Goal: Communication & Community: Answer question/provide support

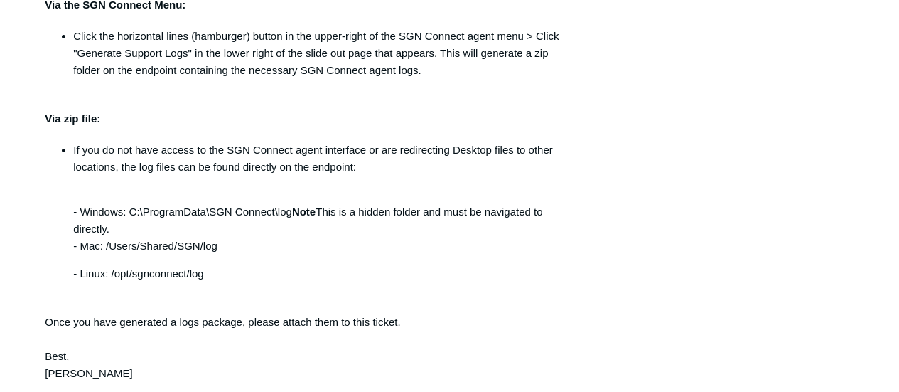
scroll to position [1442, 0]
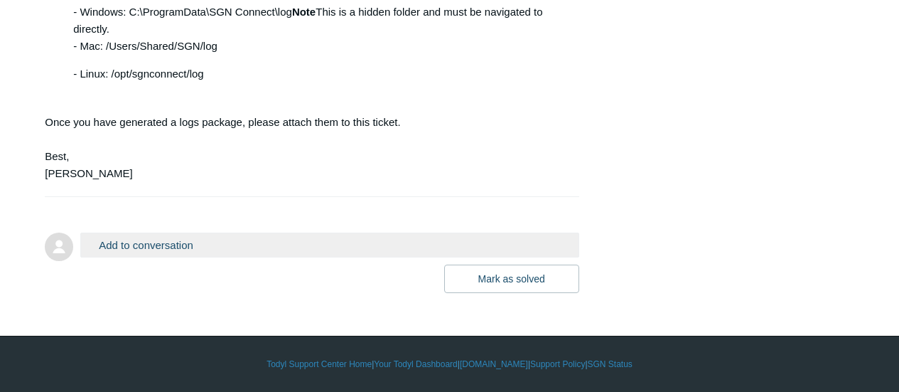
click at [269, 249] on button "Add to conversation" at bounding box center [329, 245] width 498 height 25
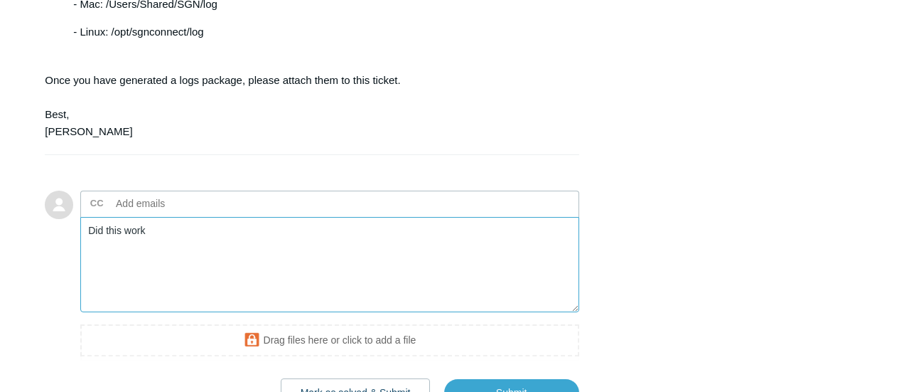
scroll to position [1584, 0]
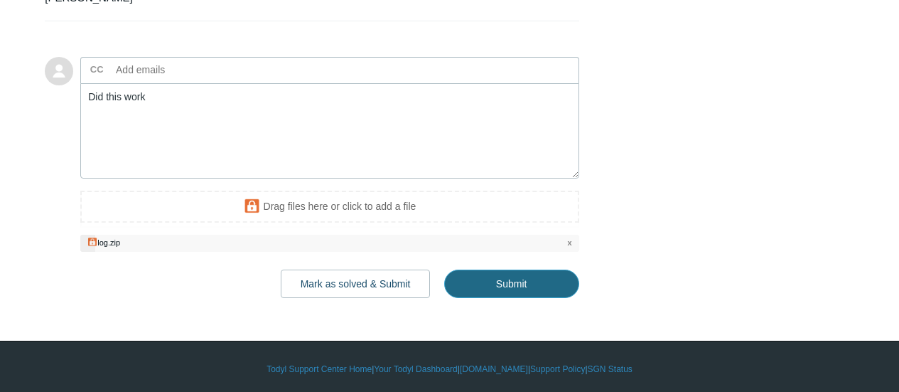
click at [511, 298] on input "Submit" at bounding box center [511, 283] width 135 height 28
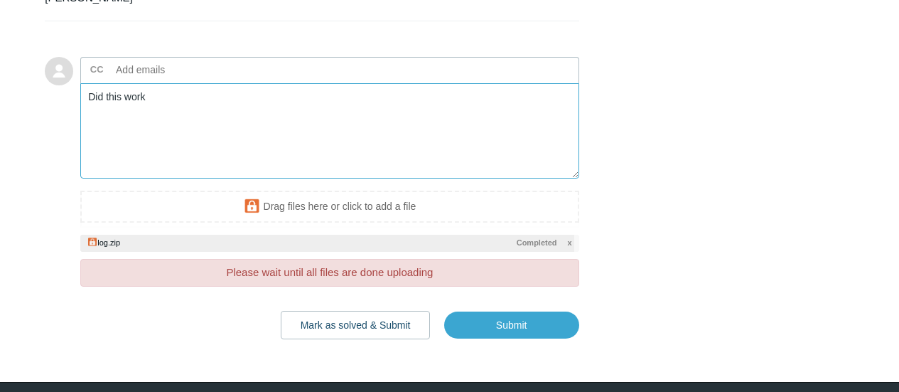
click at [435, 170] on textarea "Did this work" at bounding box center [329, 131] width 498 height 96
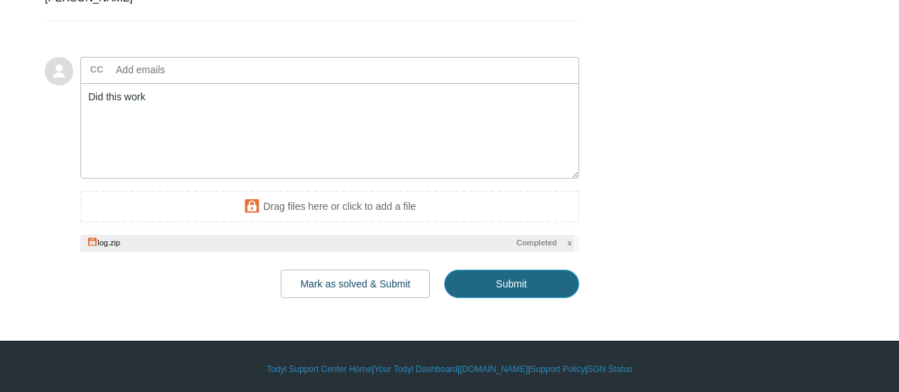
click at [565, 298] on input "Submit" at bounding box center [511, 283] width 135 height 28
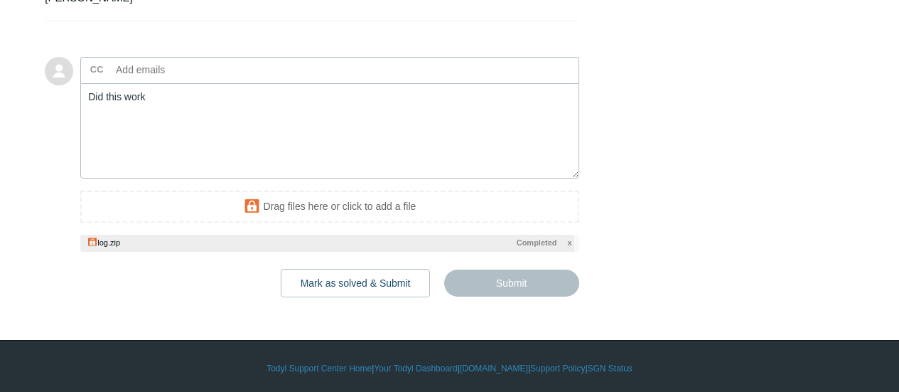
type textarea "Did this work This ticket includes a secure attachment. Use this link to access…"
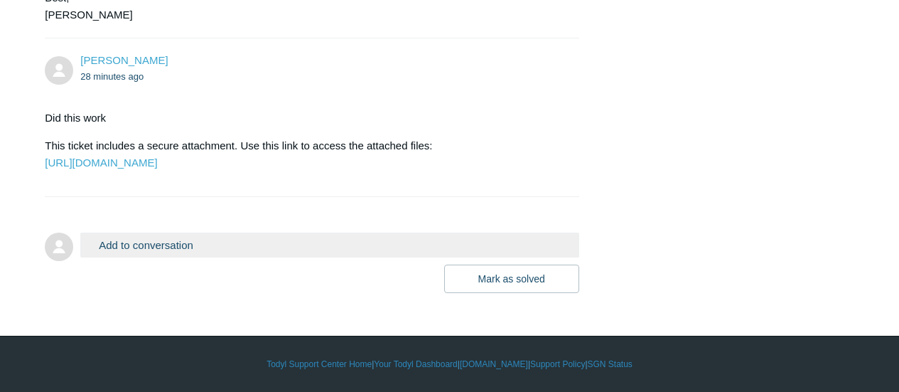
scroll to position [1564, 0]
